Goal: Task Accomplishment & Management: Manage account settings

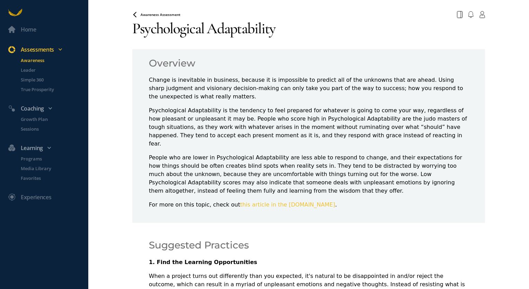
click at [133, 10] on div "Awareness Assessment" at bounding box center [308, 14] width 361 height 12
click at [133, 12] on icon at bounding box center [135, 15] width 6 height 6
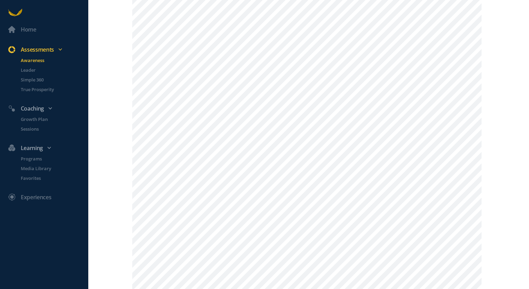
scroll to position [208, 0]
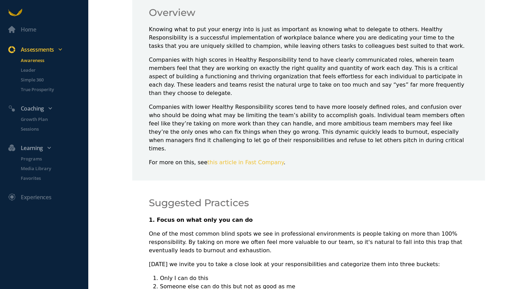
scroll to position [69, 0]
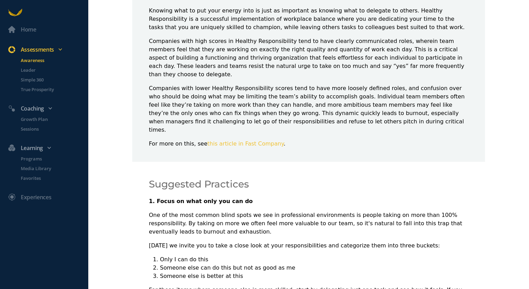
click at [287, 197] on p "1. Focus on what only you can do" at bounding box center [309, 201] width 320 height 8
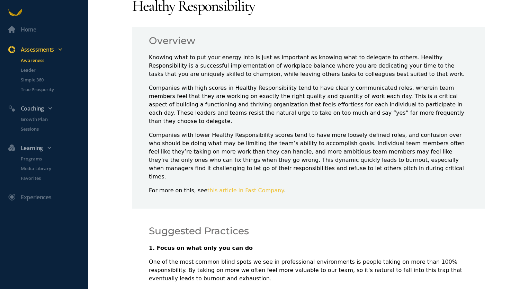
scroll to position [0, 0]
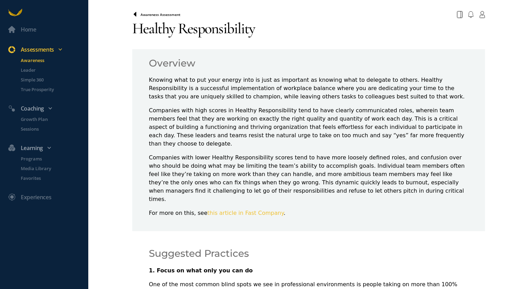
click at [136, 15] on icon at bounding box center [135, 15] width 6 height 6
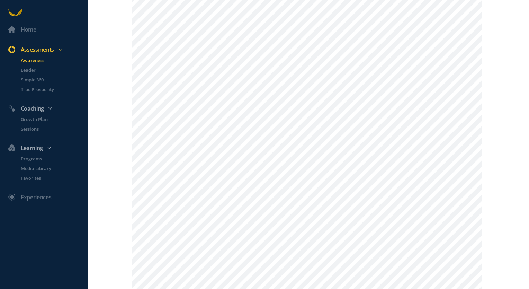
scroll to position [138, 0]
click at [35, 168] on p "Media Library" at bounding box center [54, 168] width 66 height 7
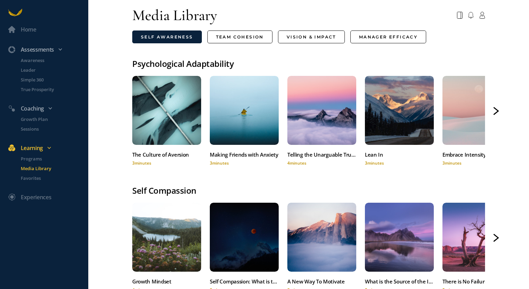
click at [144, 36] on link "Self Awareness" at bounding box center [167, 36] width 70 height 13
click at [493, 109] on icon at bounding box center [496, 111] width 6 height 8
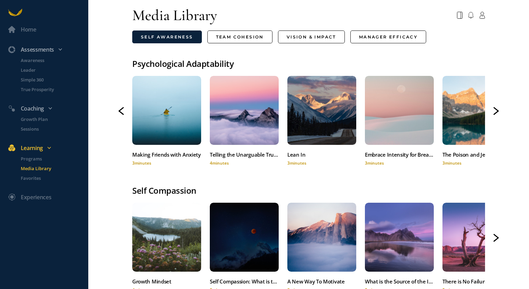
click at [493, 109] on icon at bounding box center [496, 111] width 6 height 8
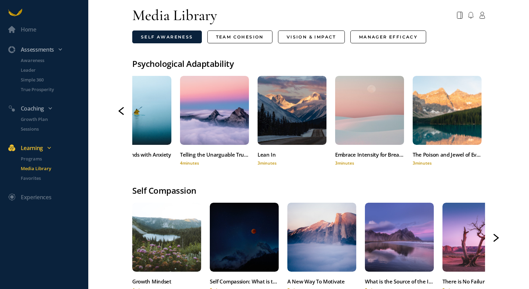
click at [119, 114] on icon at bounding box center [121, 111] width 6 height 8
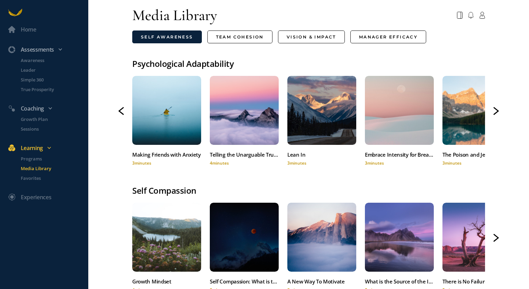
click at [119, 113] on icon at bounding box center [121, 111] width 6 height 8
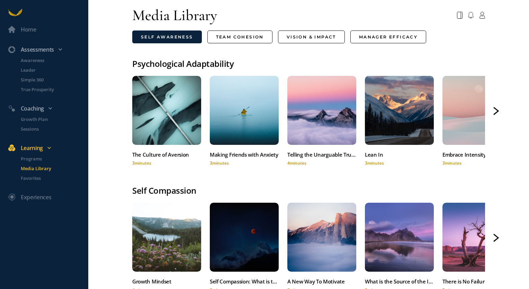
click at [119, 113] on div "Home Assessments Awareness Leader Simple 360 True Prosperity Coaching Growth Pl…" at bounding box center [264, 144] width 529 height 289
click at [34, 119] on p "Growth Plan" at bounding box center [54, 119] width 66 height 7
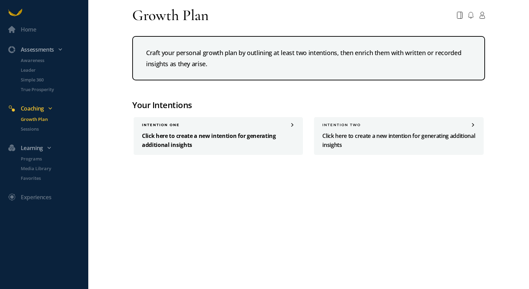
click at [191, 140] on p "Click here to create a new intention for generating additional insights" at bounding box center [218, 140] width 153 height 18
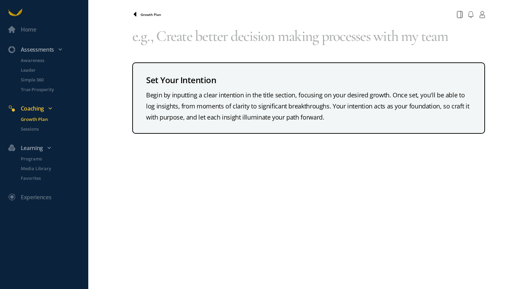
click at [135, 14] on icon at bounding box center [135, 14] width 3 height 5
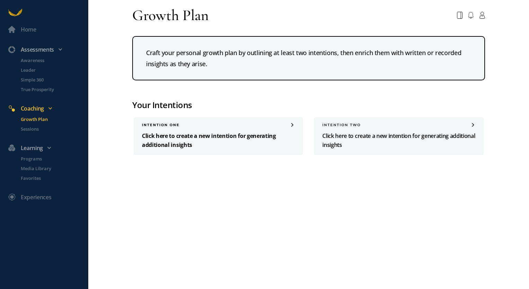
click at [256, 145] on p "Click here to create a new intention for generating additional insights" at bounding box center [218, 140] width 153 height 18
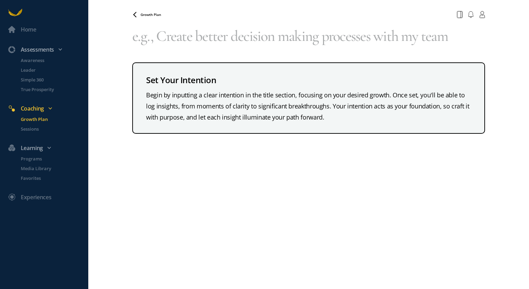
click at [236, 203] on div "Growth Plan Your browser does not support the audio element. Set Your Intention…" at bounding box center [308, 144] width 353 height 289
click at [138, 14] on span at bounding box center [136, 15] width 8 height 6
click at [137, 16] on icon at bounding box center [135, 15] width 6 height 6
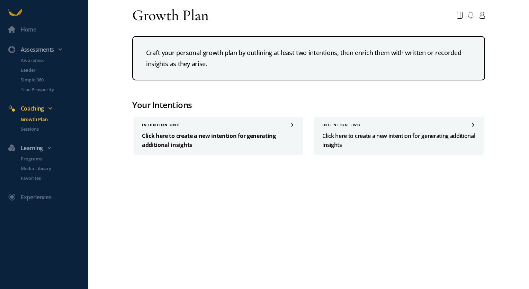
click at [204, 142] on p "Click here to create a new intention for generating additional insights" at bounding box center [218, 140] width 153 height 18
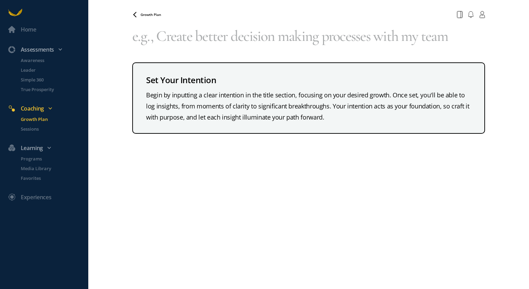
click at [214, 53] on div "Set Your Intention Begin by inputting a clear intention in the title section, f…" at bounding box center [308, 77] width 353 height 113
click at [214, 44] on textarea at bounding box center [308, 36] width 353 height 30
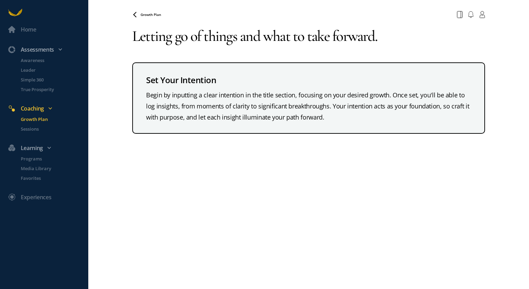
type textarea "Letting go of things and what to take forward."
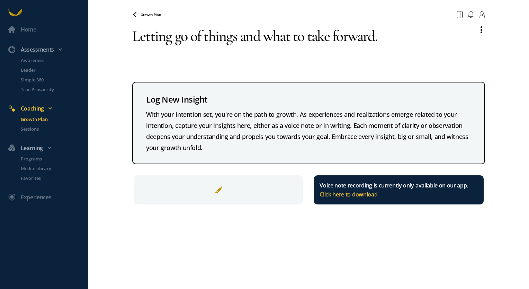
click at [293, 213] on div "Growth Plan Your browser does not support the audio element. Letting go of thin…" at bounding box center [308, 144] width 353 height 289
click at [134, 12] on icon at bounding box center [135, 15] width 6 height 6
